Goal: Browse casually

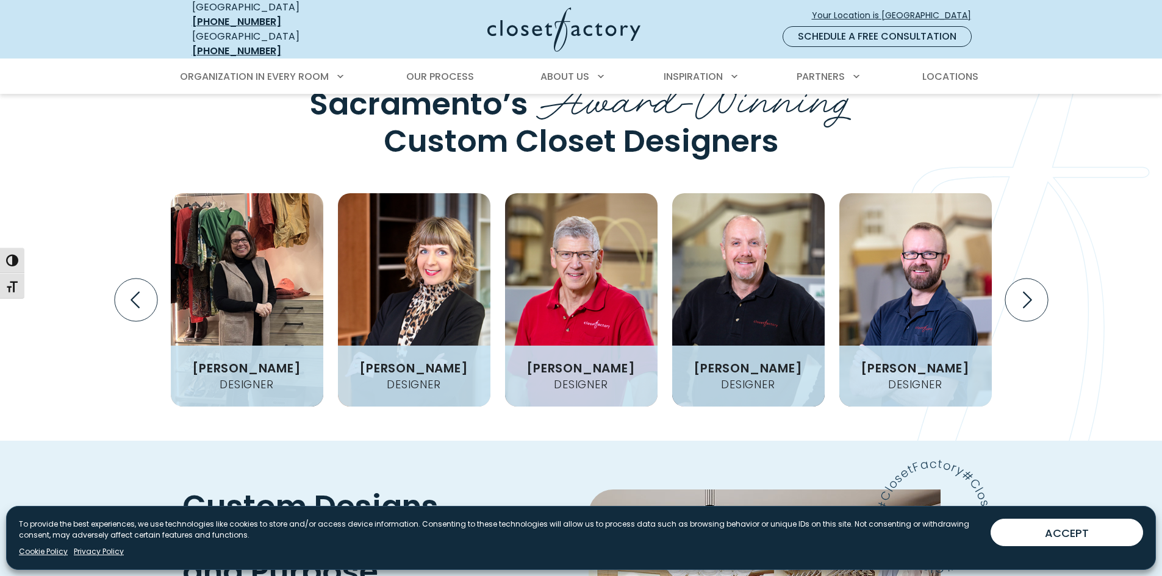
scroll to position [1578, 0]
click at [1038, 279] on icon "Next slide" at bounding box center [1026, 300] width 43 height 43
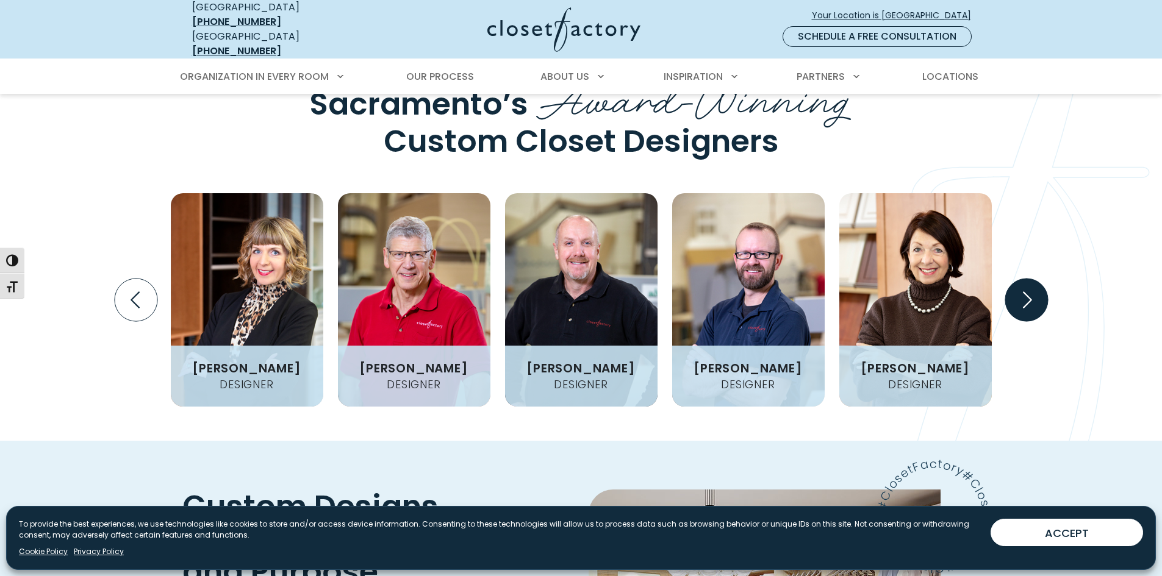
click at [1039, 279] on icon "Next slide" at bounding box center [1026, 300] width 43 height 43
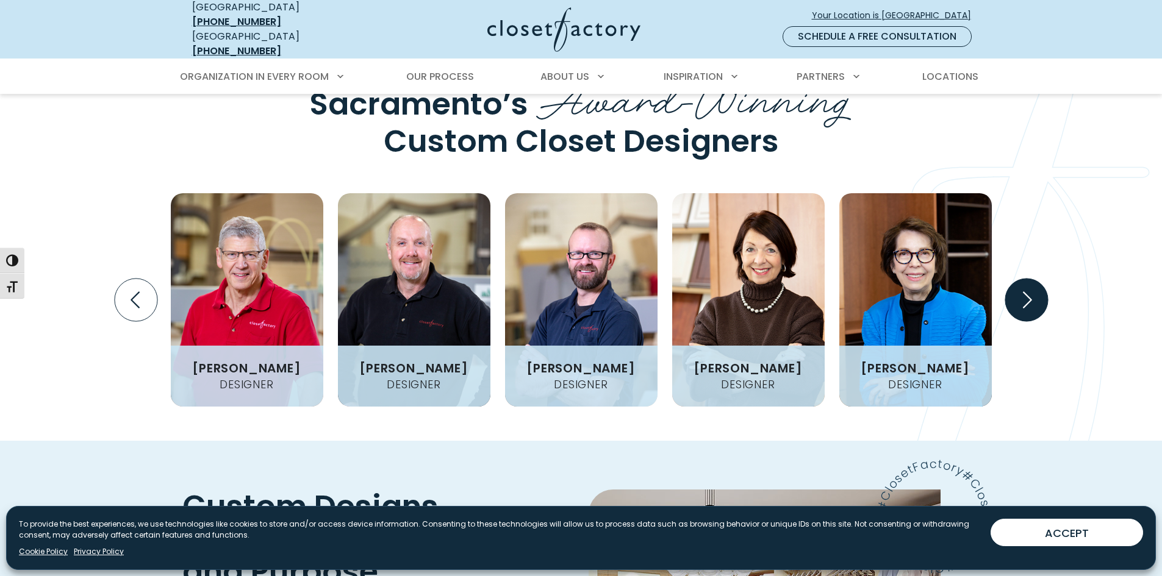
click at [1039, 279] on icon "Next slide" at bounding box center [1026, 300] width 43 height 43
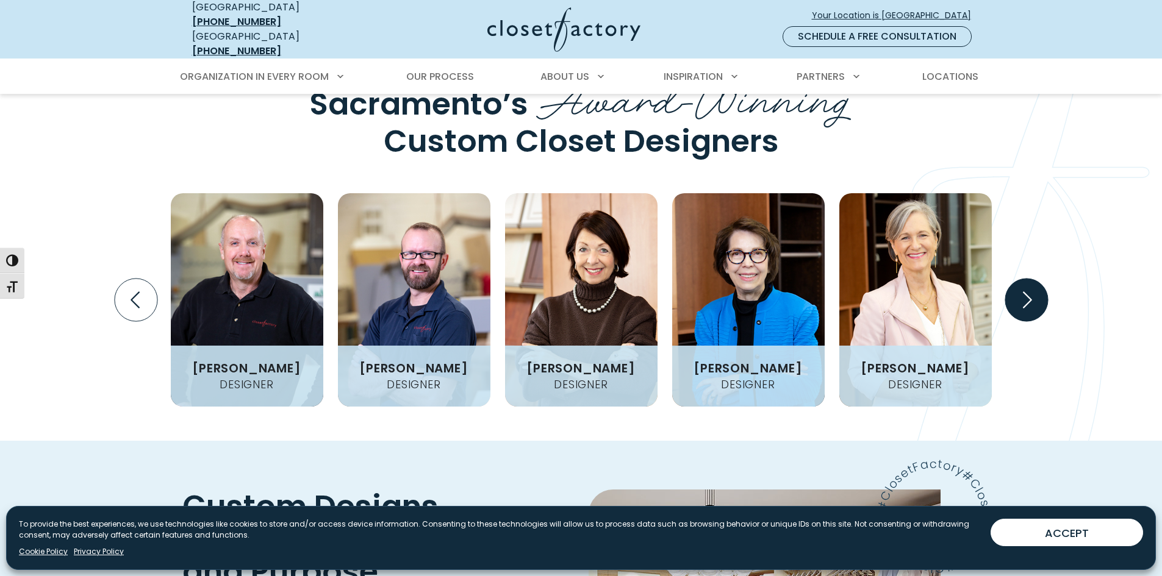
click at [1039, 279] on icon "Next slide" at bounding box center [1026, 300] width 43 height 43
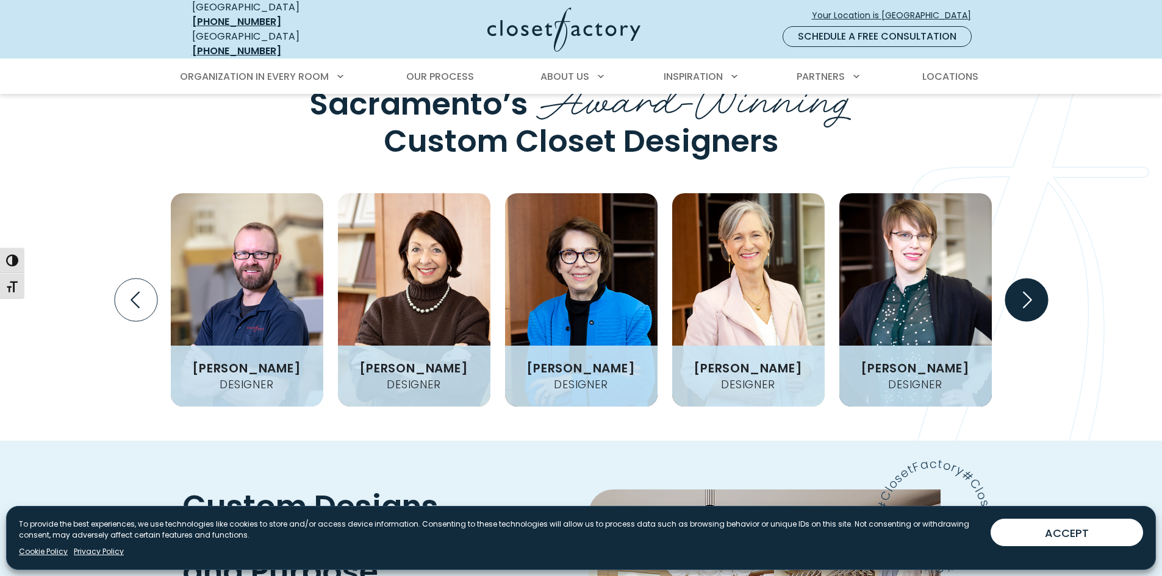
click at [1042, 279] on icon "Next slide" at bounding box center [1026, 300] width 43 height 43
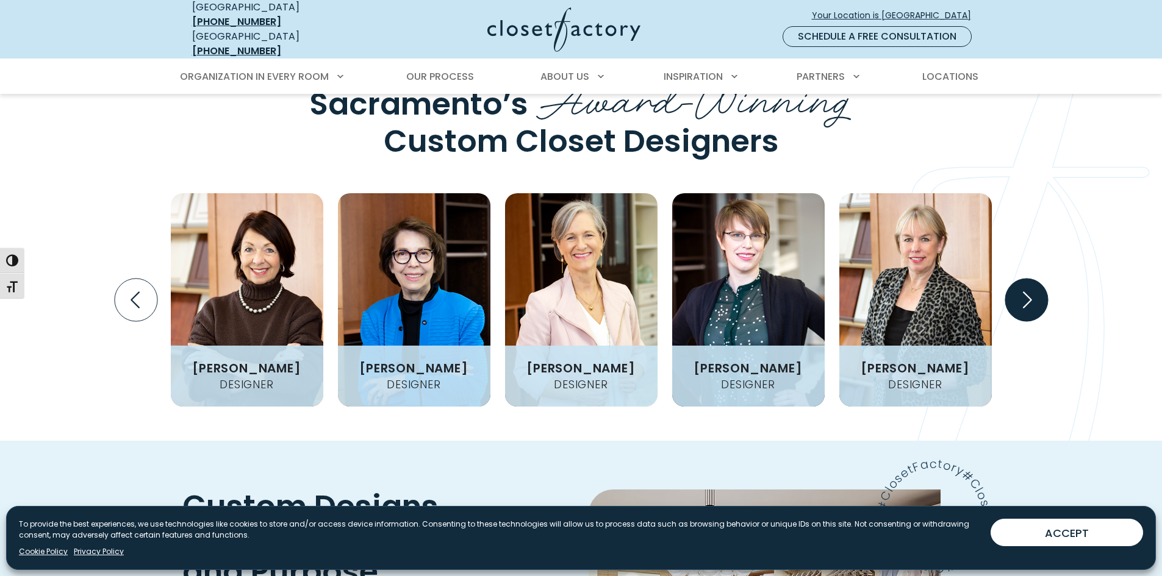
click at [1042, 279] on icon "Next slide" at bounding box center [1026, 300] width 43 height 43
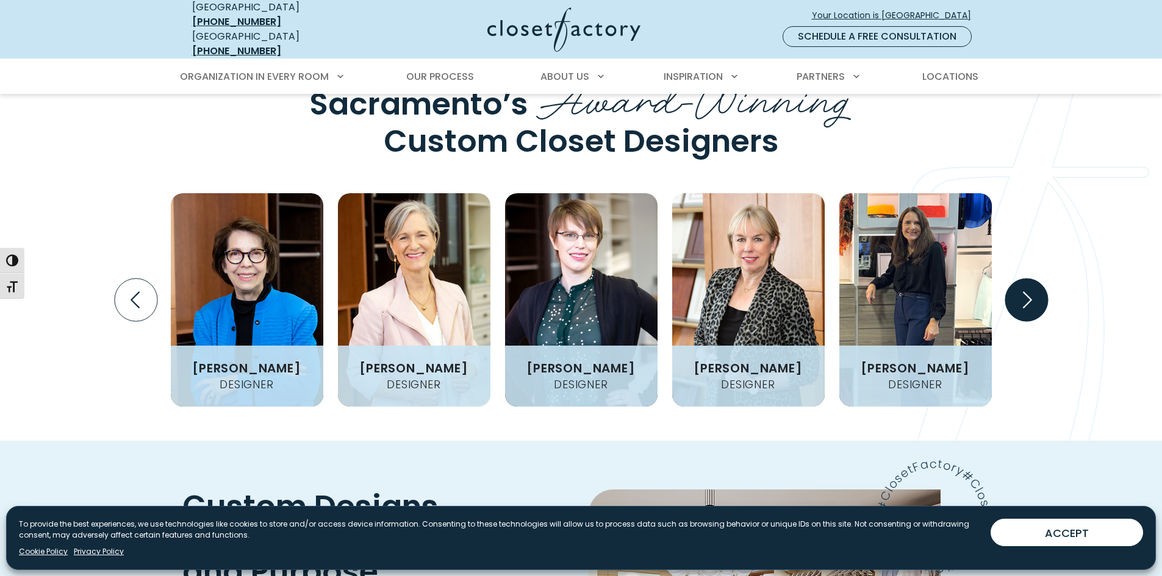
click at [1042, 279] on icon "Next slide" at bounding box center [1026, 300] width 43 height 43
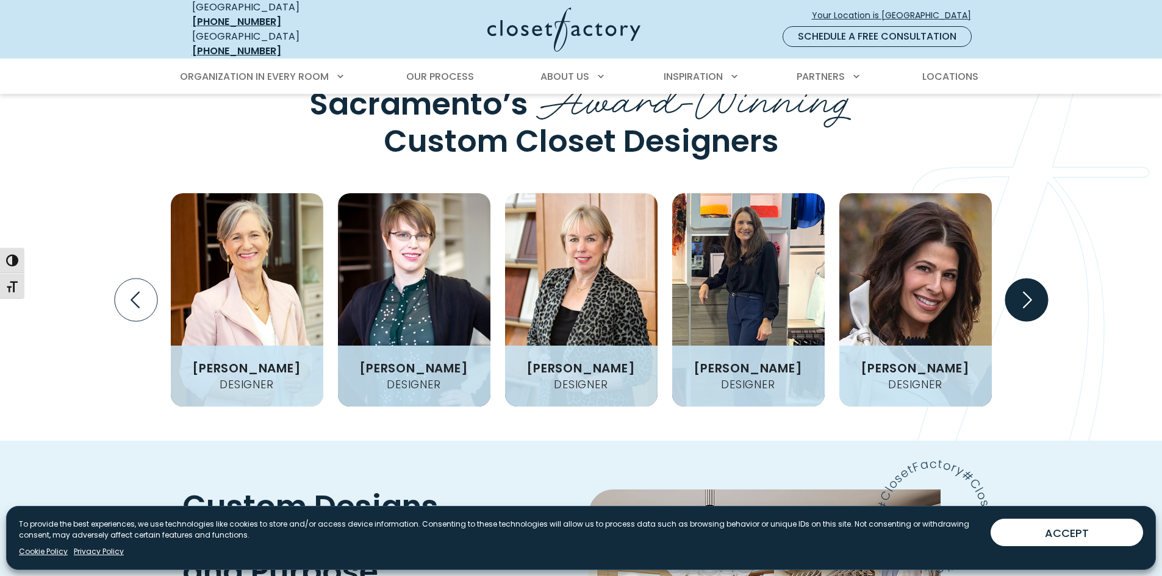
click at [1042, 279] on icon "Next slide" at bounding box center [1026, 300] width 43 height 43
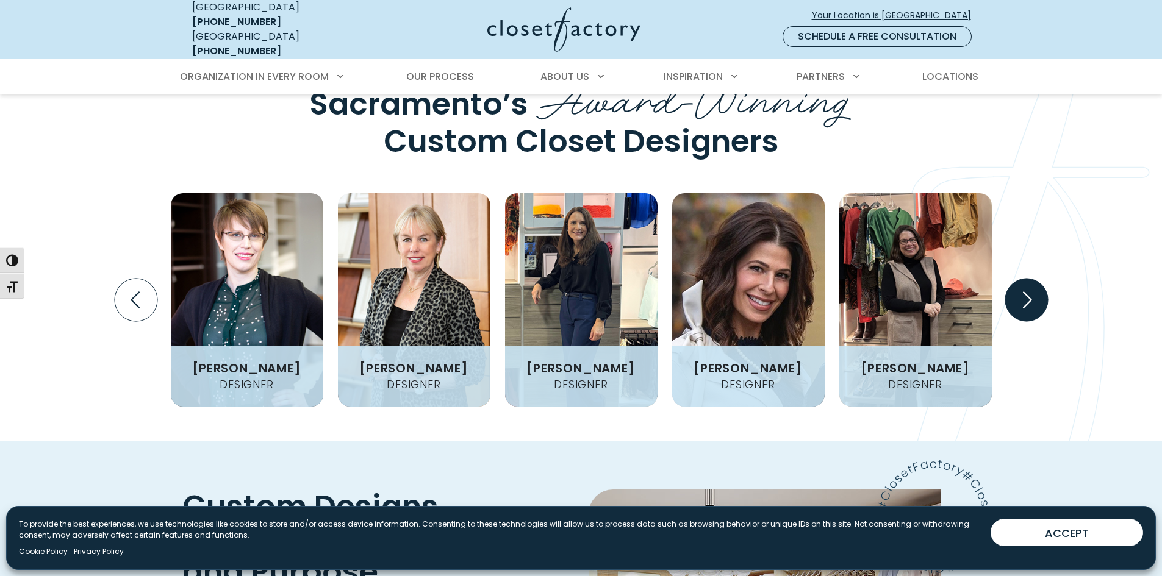
click at [1042, 279] on icon "Next slide" at bounding box center [1026, 300] width 43 height 43
